Goal: Task Accomplishment & Management: Use online tool/utility

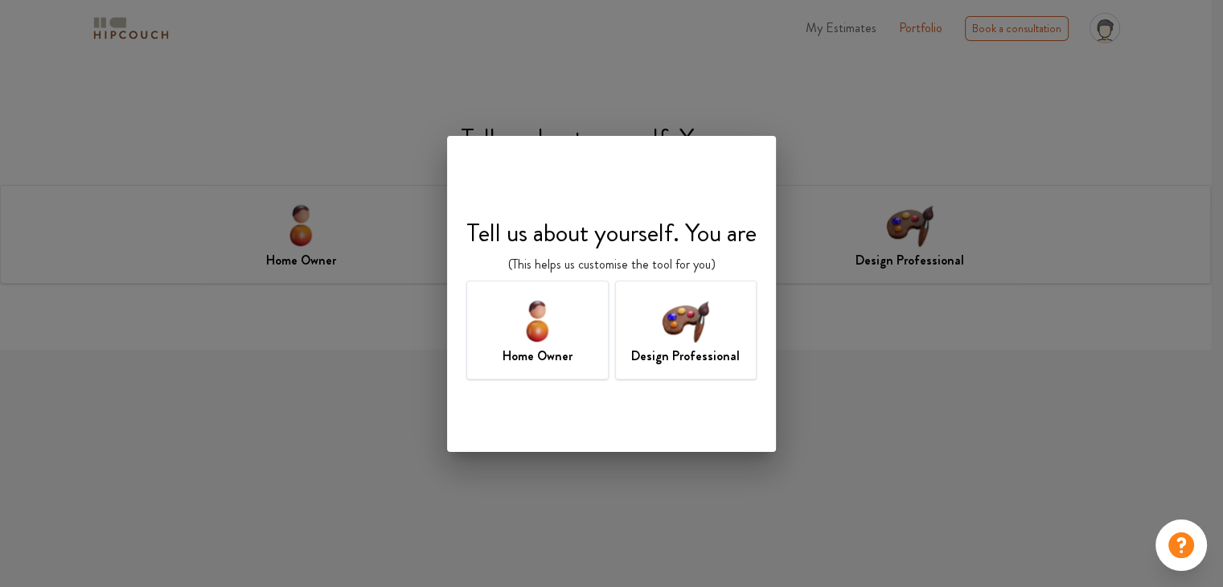
click at [684, 335] on img at bounding box center [685, 320] width 52 height 52
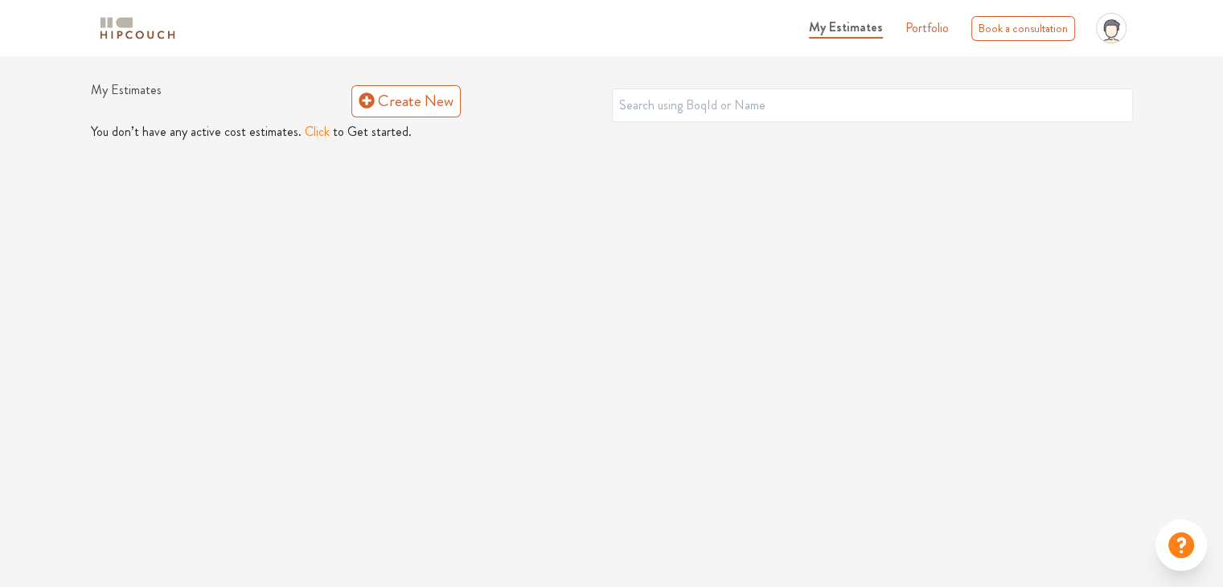
click at [851, 31] on span "My Estimates" at bounding box center [846, 27] width 74 height 18
click at [451, 100] on link "Create New" at bounding box center [405, 101] width 109 height 32
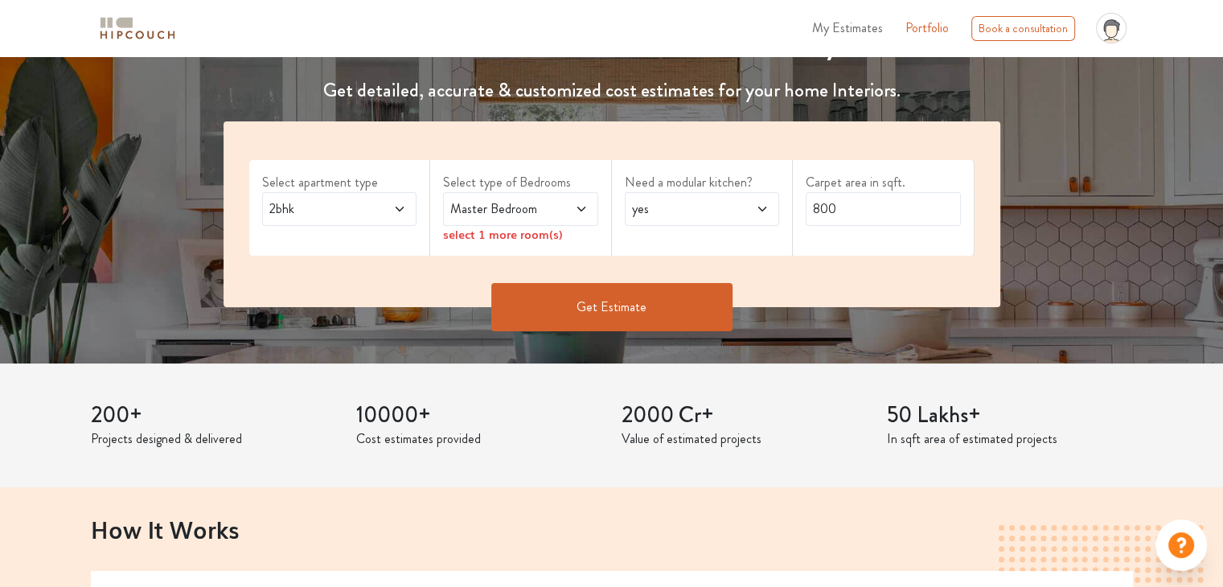
scroll to position [322, 0]
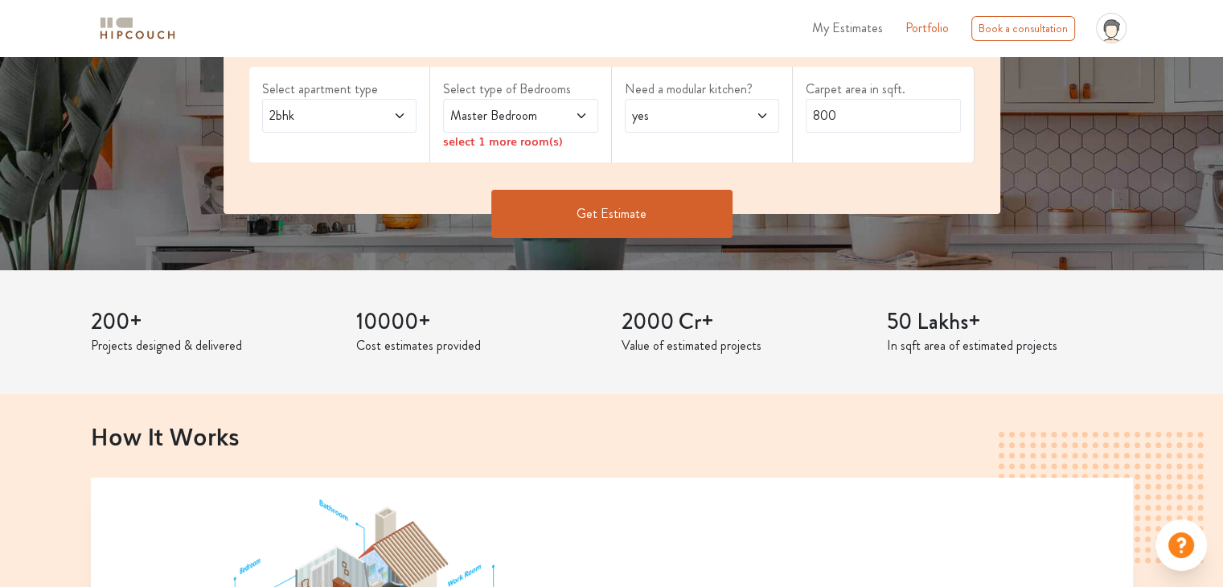
click at [703, 112] on span "yes" at bounding box center [681, 115] width 105 height 19
click at [681, 185] on div "no" at bounding box center [707, 187] width 146 height 19
click at [639, 210] on button "Get Estimate" at bounding box center [611, 214] width 241 height 48
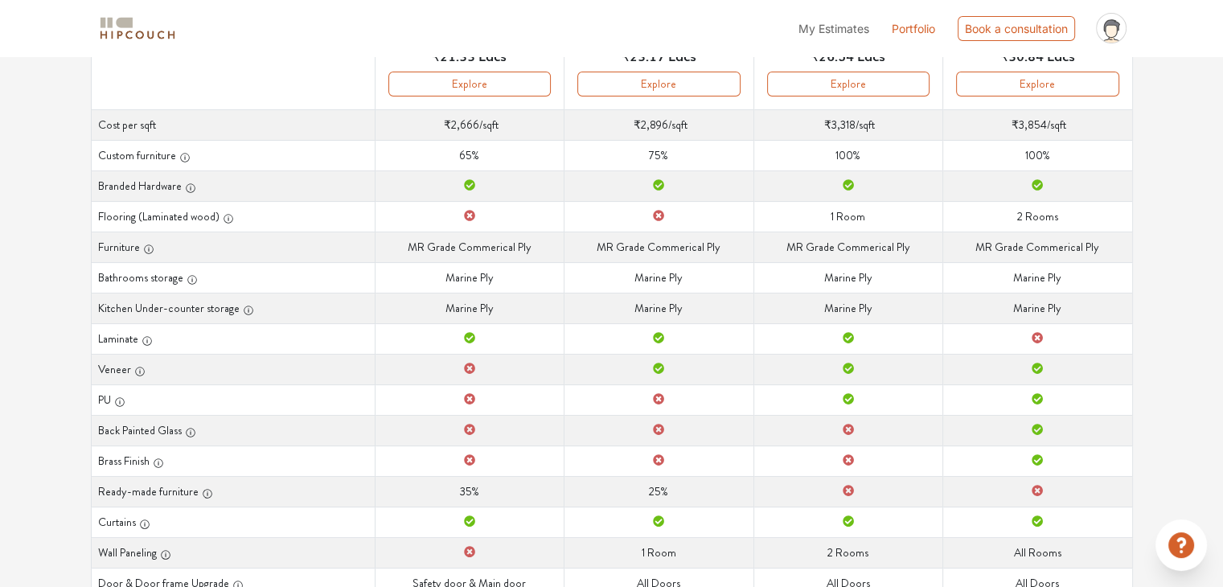
scroll to position [268, 0]
click at [470, 183] on icon at bounding box center [469, 186] width 11 height 11
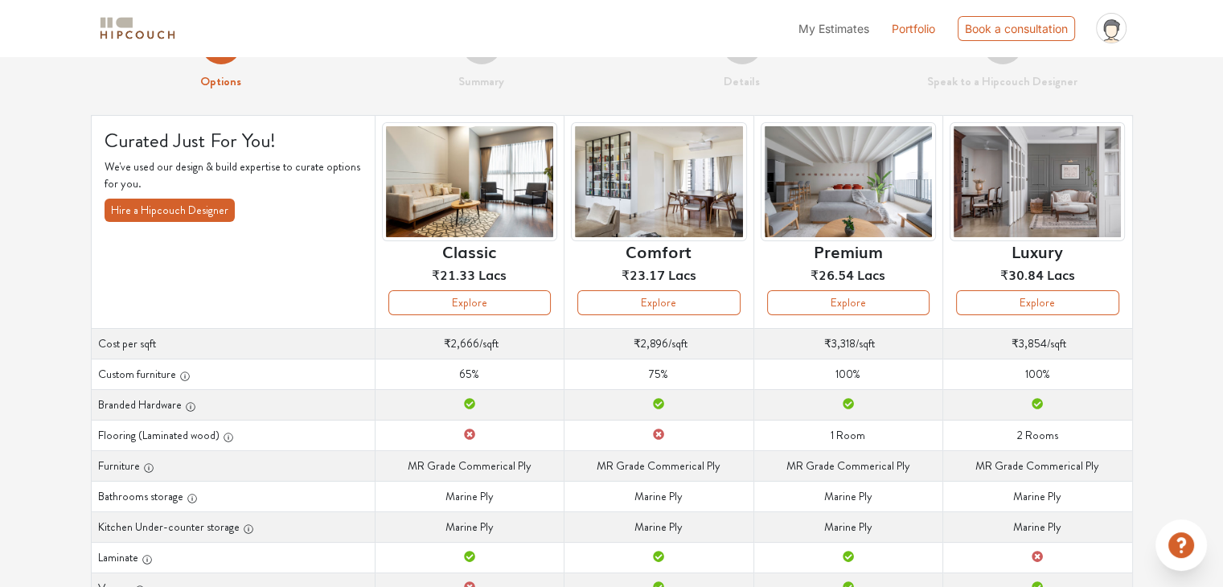
scroll to position [0, 0]
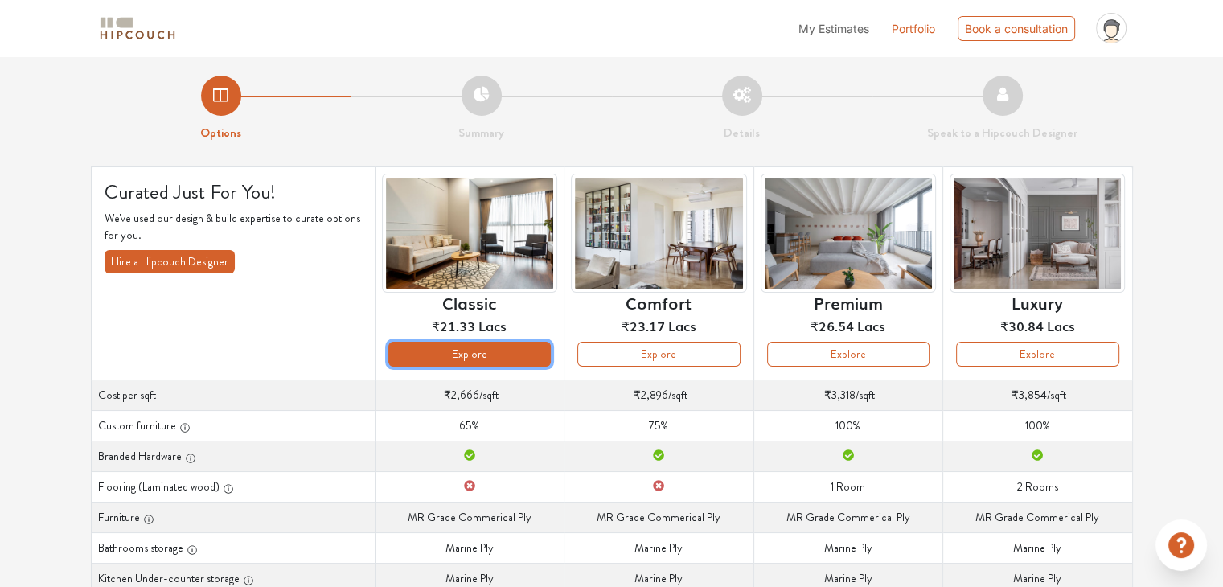
click at [499, 351] on button "Explore" at bounding box center [469, 354] width 162 height 25
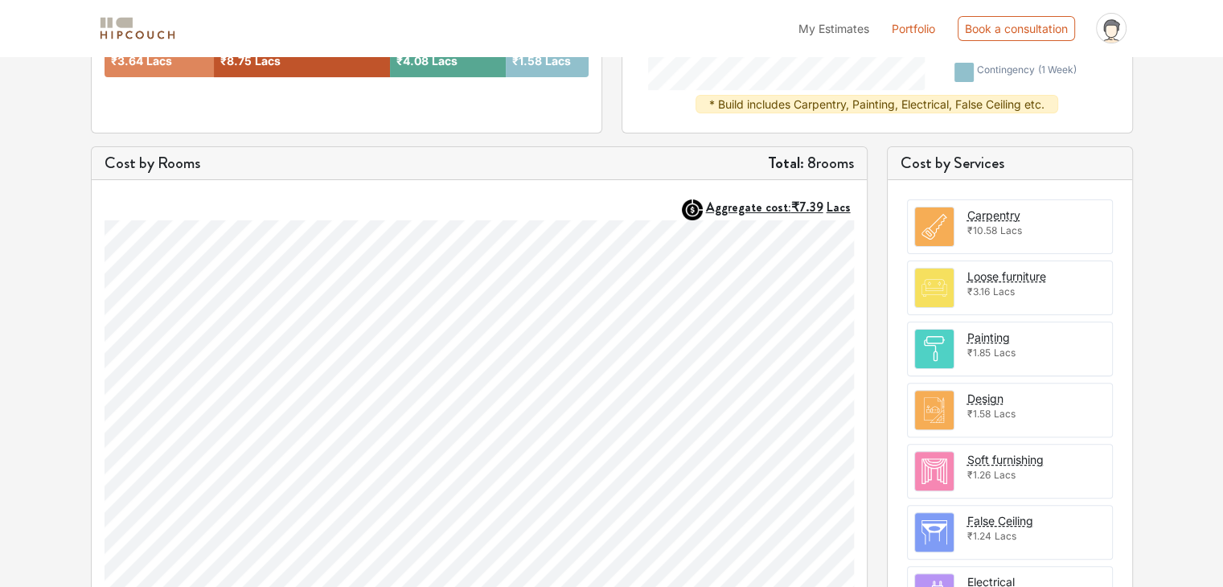
scroll to position [402, 0]
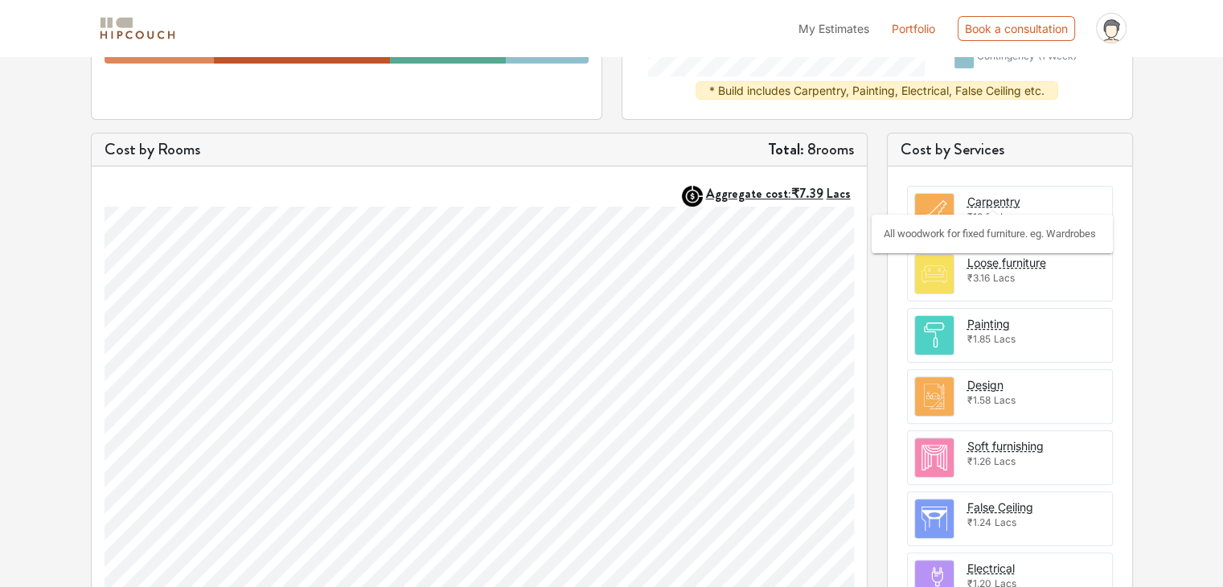
click at [994, 194] on div "Carpentry" at bounding box center [993, 201] width 53 height 17
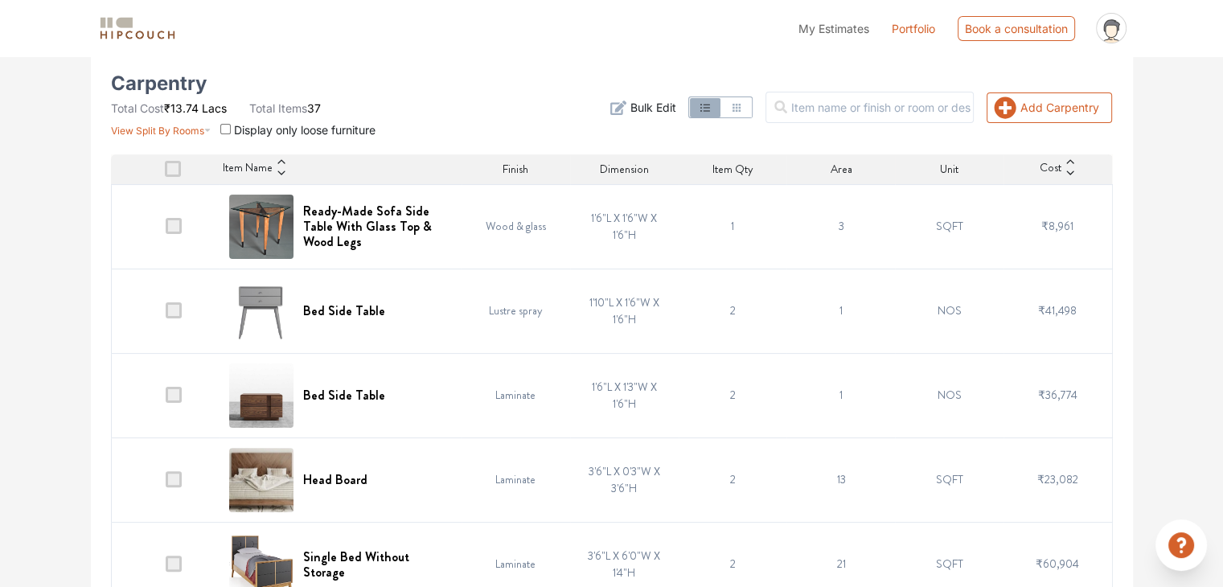
scroll to position [339, 0]
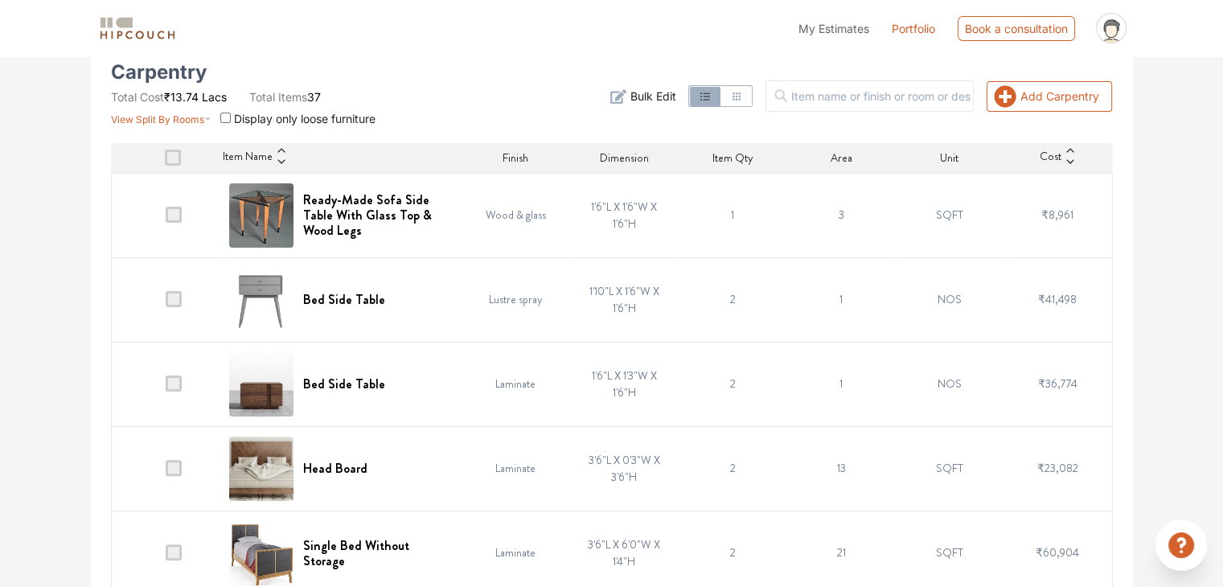
click at [174, 301] on span at bounding box center [174, 299] width 16 height 16
click at [166, 303] on input "checkbox" at bounding box center [166, 303] width 0 height 0
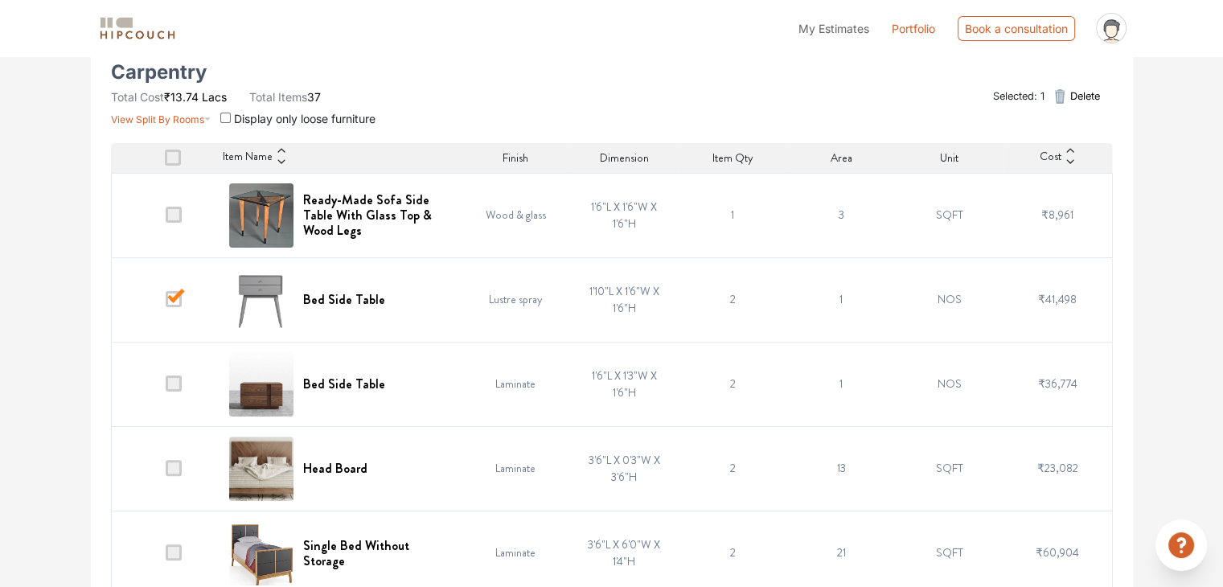
click at [174, 301] on span at bounding box center [174, 299] width 16 height 16
click at [166, 303] on input "checkbox" at bounding box center [166, 303] width 0 height 0
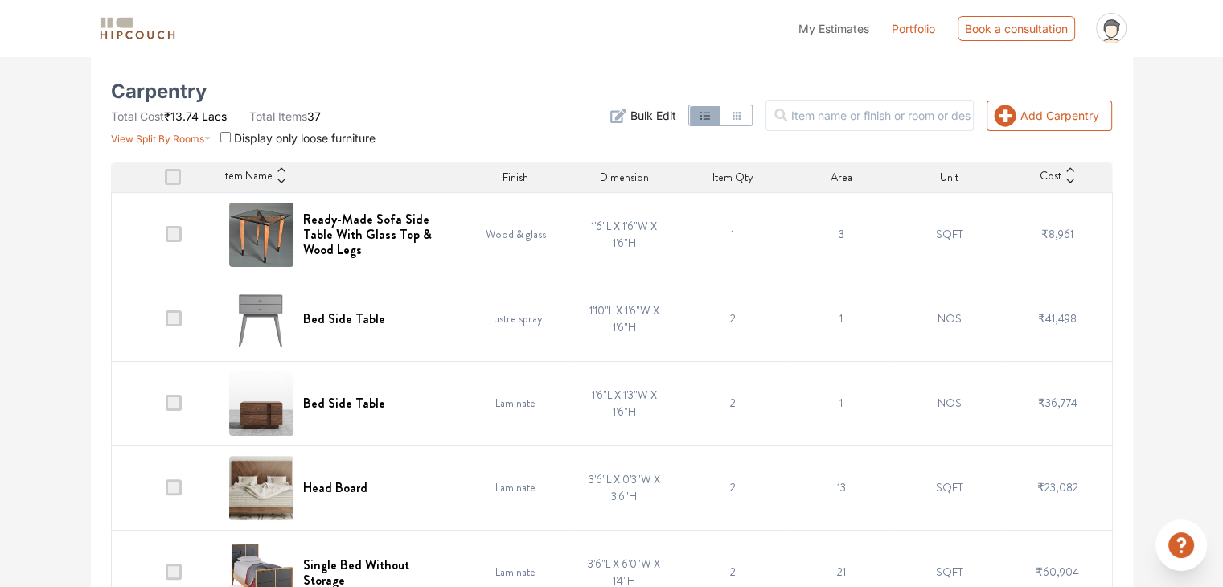
scroll to position [322, 0]
click at [177, 312] on span at bounding box center [174, 317] width 16 height 16
click at [166, 321] on input "checkbox" at bounding box center [166, 321] width 0 height 0
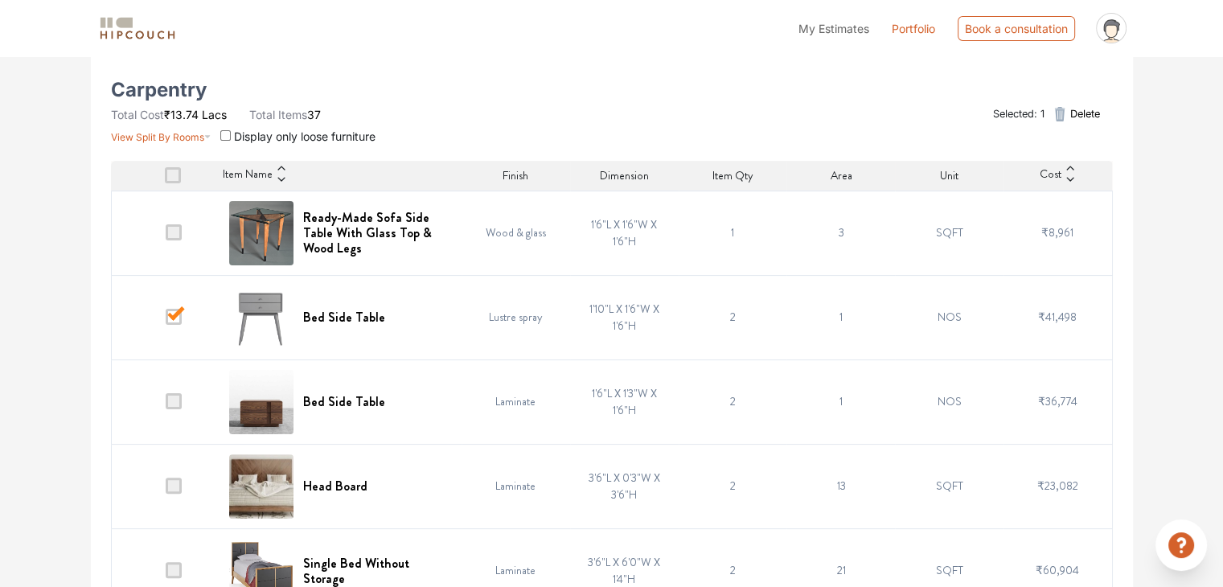
click at [174, 227] on span at bounding box center [174, 232] width 16 height 16
click at [166, 236] on input "checkbox" at bounding box center [166, 236] width 0 height 0
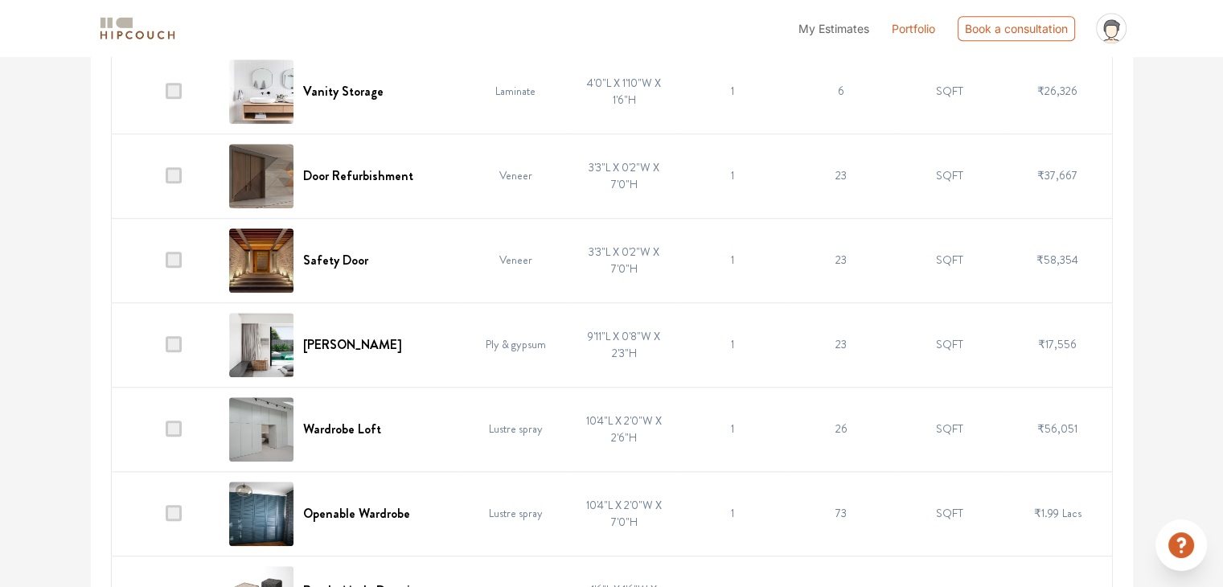
scroll to position [1286, 0]
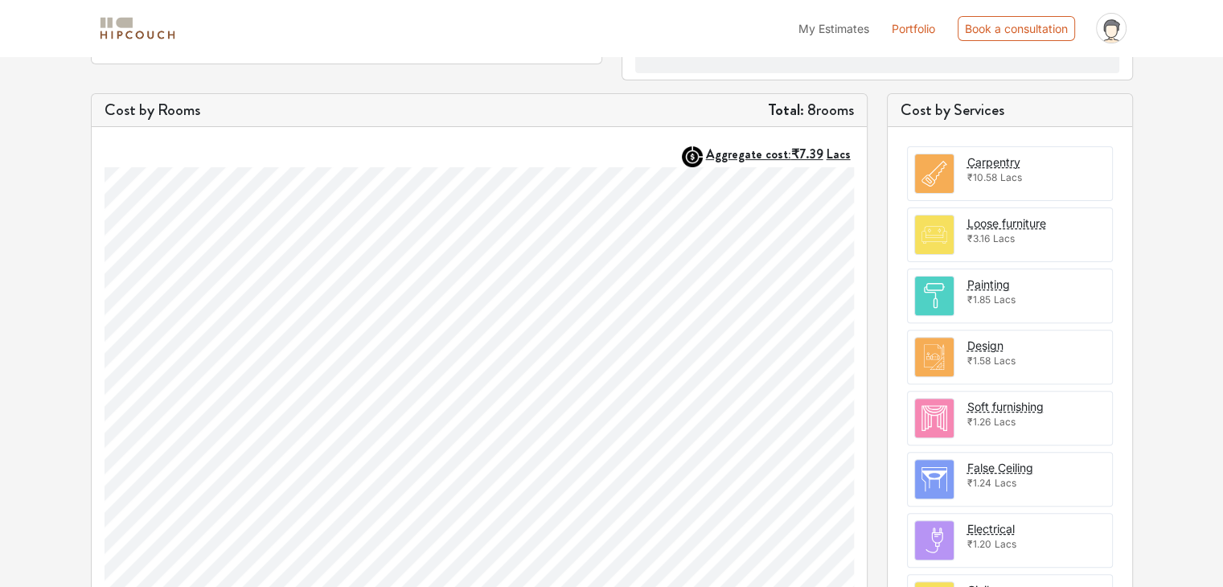
scroll to position [55, 0]
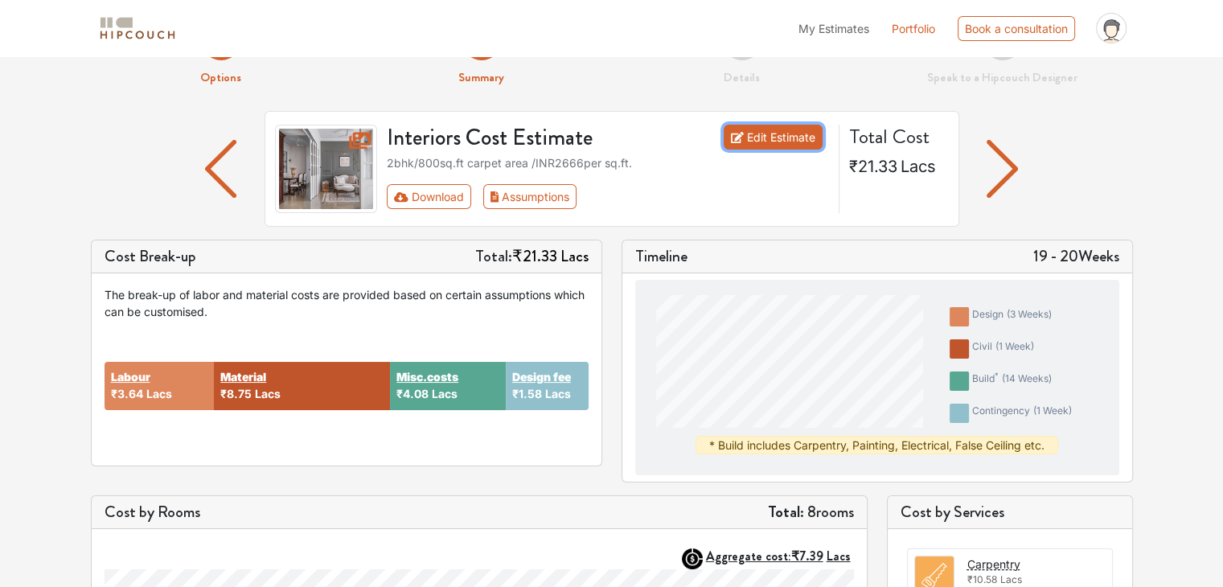
click at [804, 137] on link "Edit Estimate" at bounding box center [772, 137] width 99 height 25
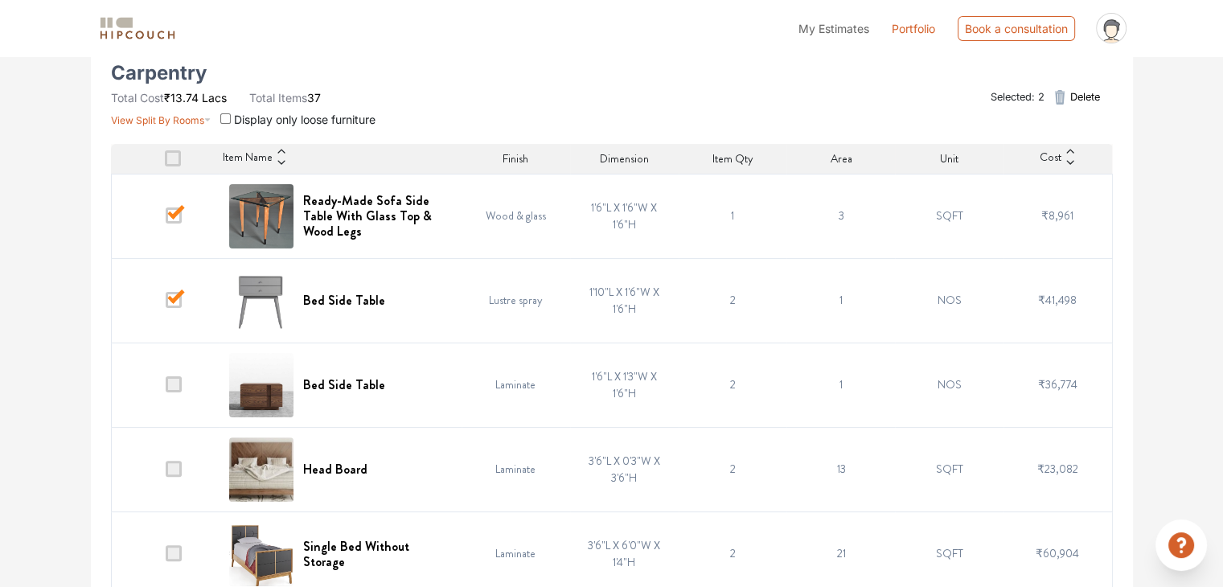
scroll to position [339, 0]
click at [169, 207] on span at bounding box center [174, 215] width 16 height 16
click at [166, 219] on input "checkbox" at bounding box center [166, 219] width 0 height 0
click at [174, 291] on span at bounding box center [174, 299] width 16 height 16
click at [166, 303] on input "checkbox" at bounding box center [166, 303] width 0 height 0
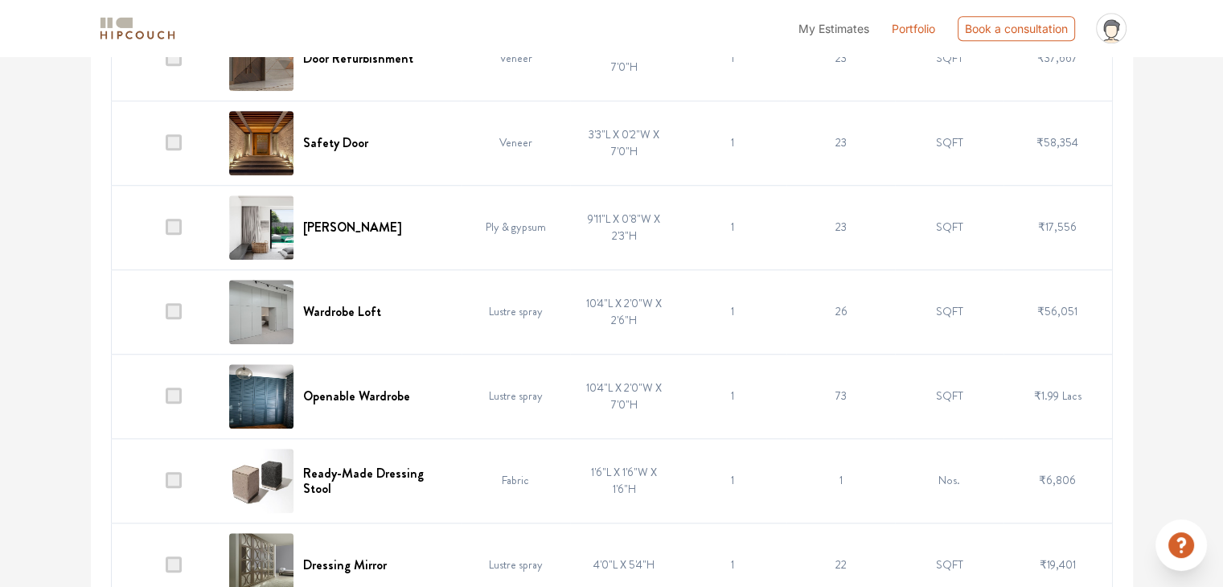
scroll to position [1465, 0]
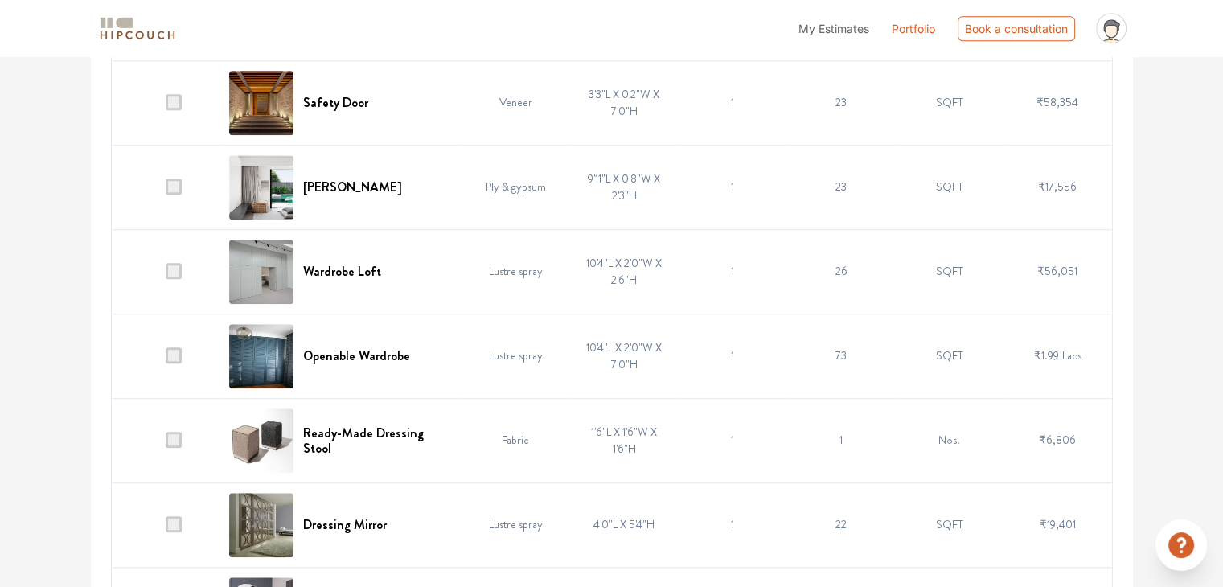
click at [171, 271] on span at bounding box center [174, 271] width 16 height 16
click at [166, 275] on input "checkbox" at bounding box center [166, 275] width 0 height 0
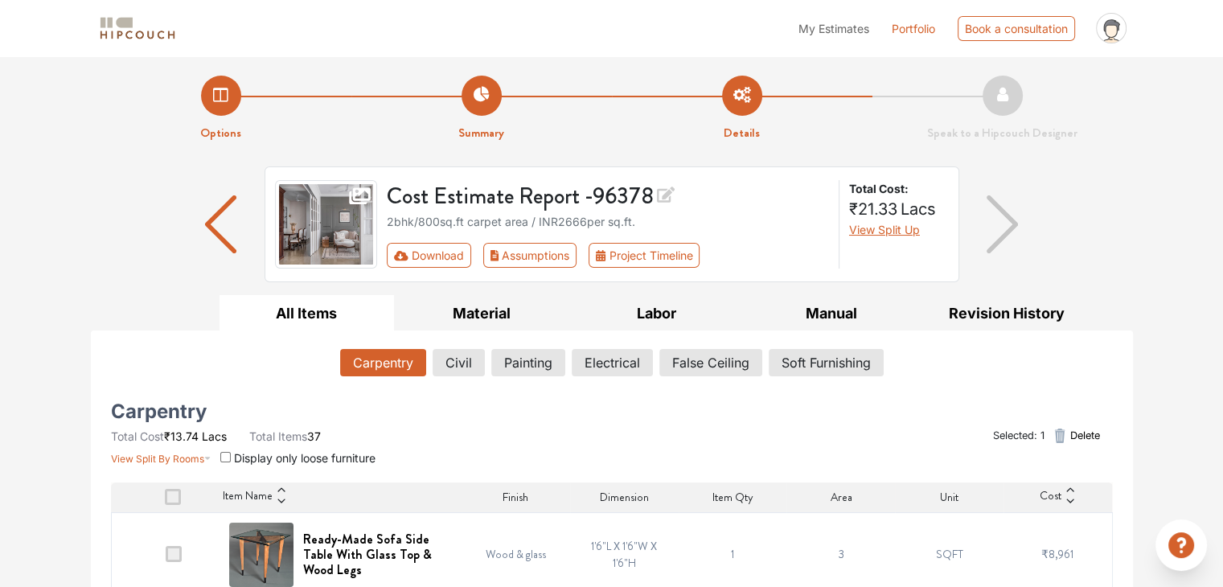
scroll to position [0, 0]
click at [1076, 438] on span "Delete" at bounding box center [1084, 435] width 30 height 15
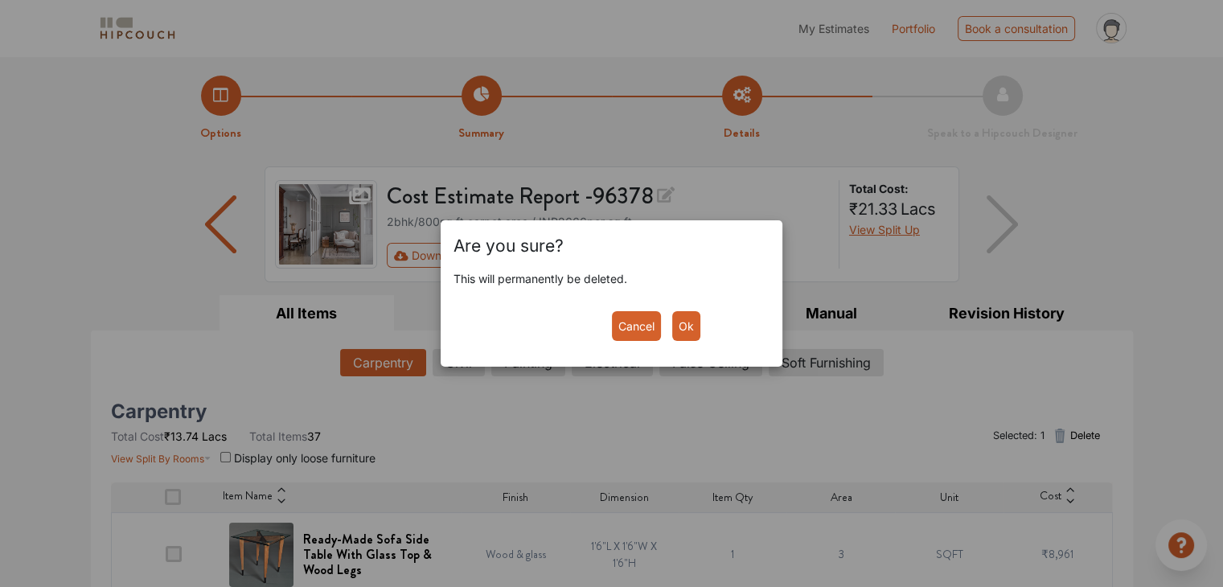
click at [688, 330] on button "Ok" at bounding box center [686, 326] width 28 height 30
